Goal: Navigation & Orientation: Find specific page/section

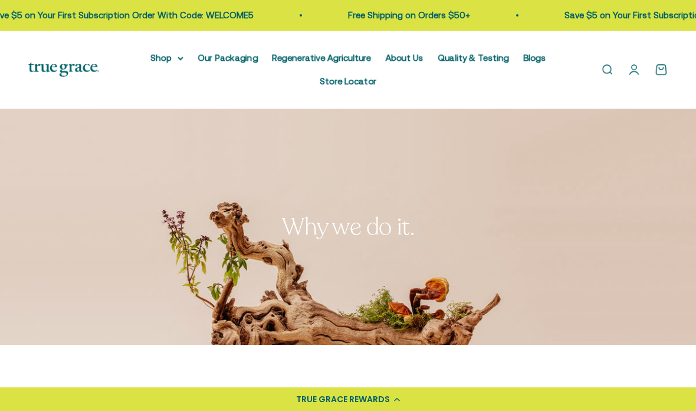
click at [401, 57] on link "About Us" at bounding box center [404, 57] width 38 height 10
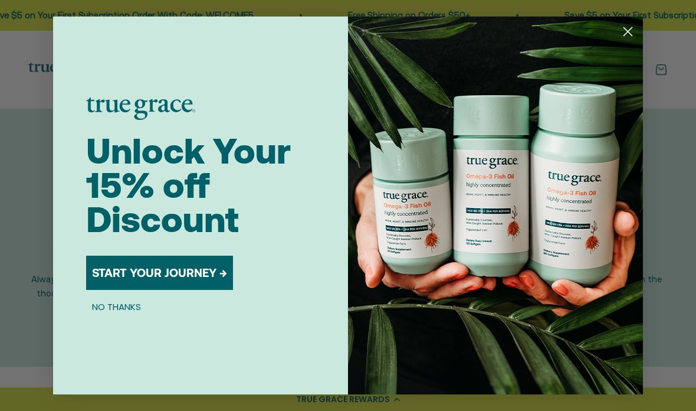
scroll to position [1052, 0]
click at [616, 52] on img "POPUP Form" at bounding box center [495, 205] width 295 height 377
click at [631, 41] on circle "Close dialog" at bounding box center [627, 31] width 19 height 19
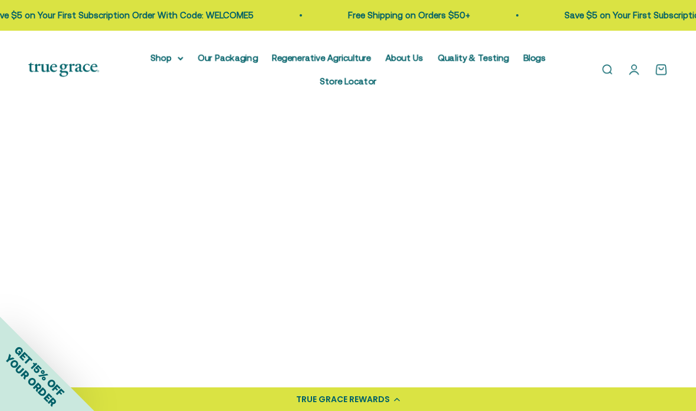
scroll to position [1367, 0]
click at [444, 339] on link "Meet Our Leadership Team →" at bounding box center [472, 338] width 165 height 34
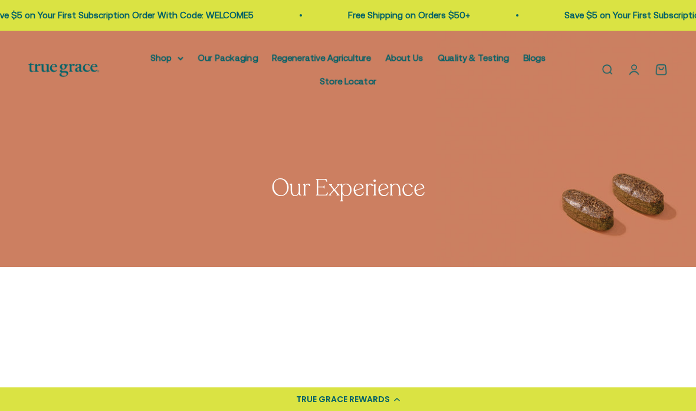
click at [72, 245] on img at bounding box center [348, 149] width 696 height 236
